Goal: Navigation & Orientation: Find specific page/section

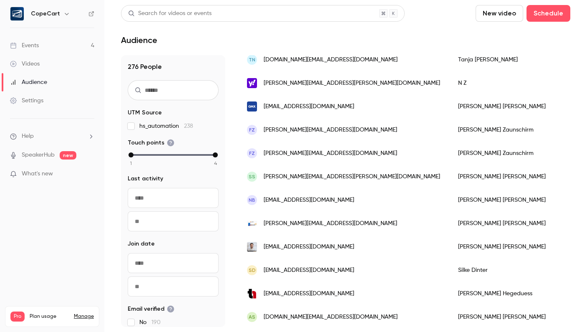
scroll to position [480, 0]
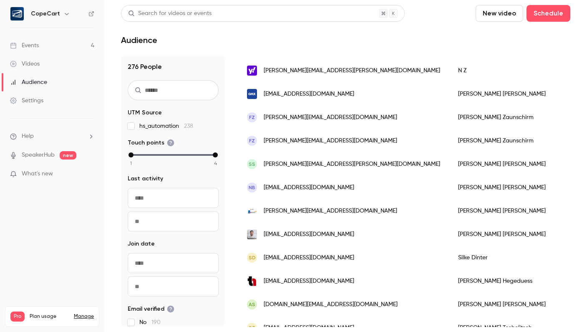
click at [30, 50] on link "Events 4" at bounding box center [52, 45] width 104 height 18
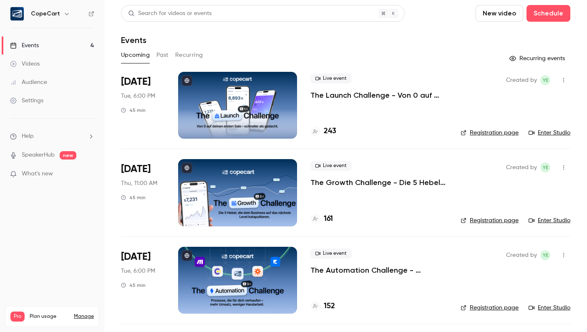
click at [35, 84] on div "Audience" at bounding box center [28, 82] width 37 height 8
